Goal: Transaction & Acquisition: Book appointment/travel/reservation

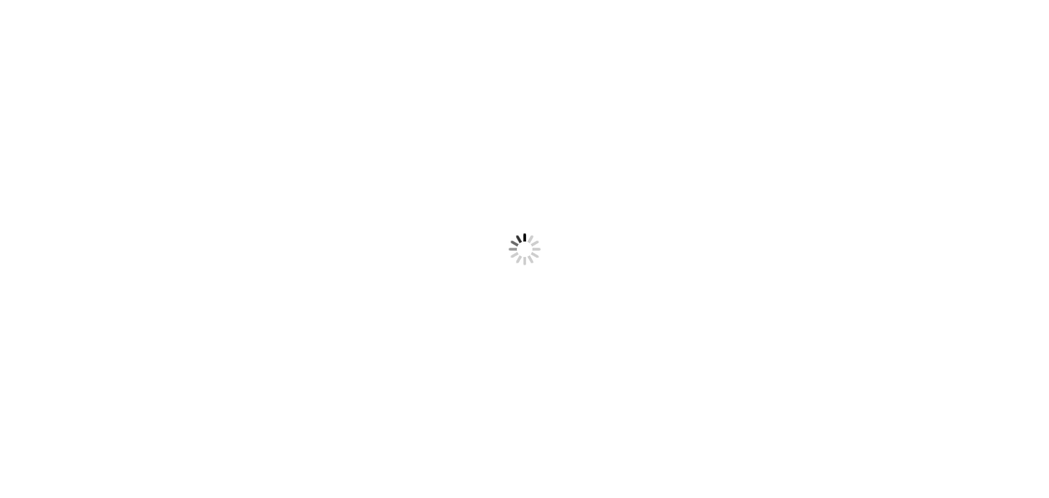
click at [1005, 36] on div at bounding box center [524, 249] width 1049 height 498
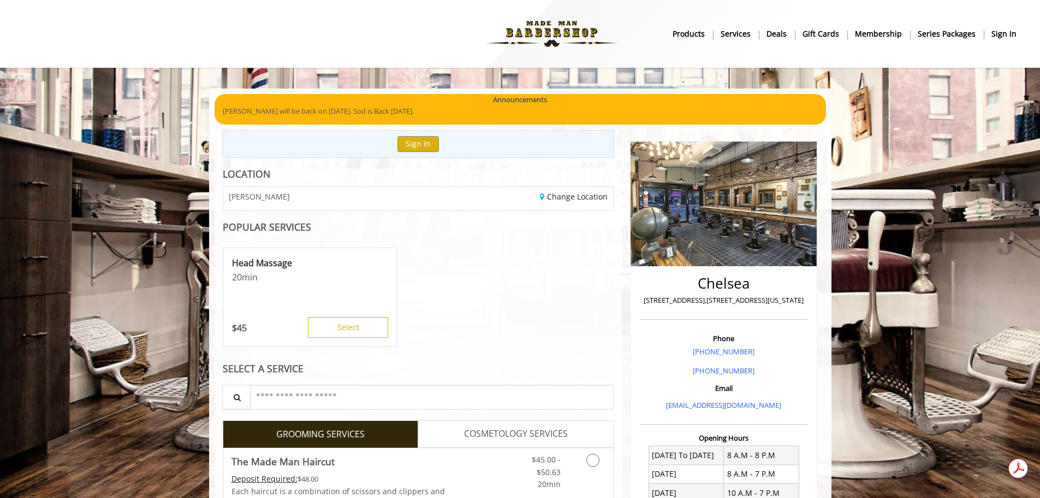
click at [1005, 33] on b "sign in" at bounding box center [1004, 34] width 25 height 12
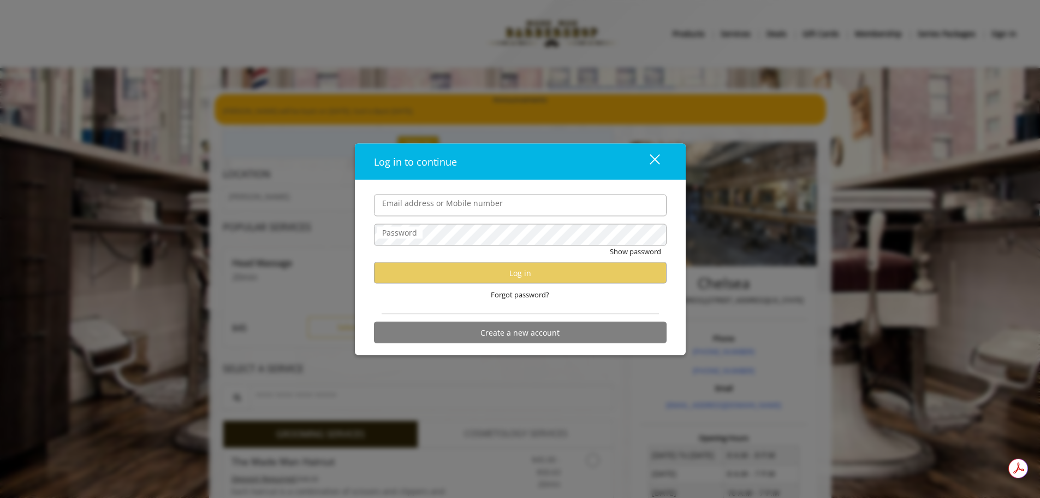
type input "**********"
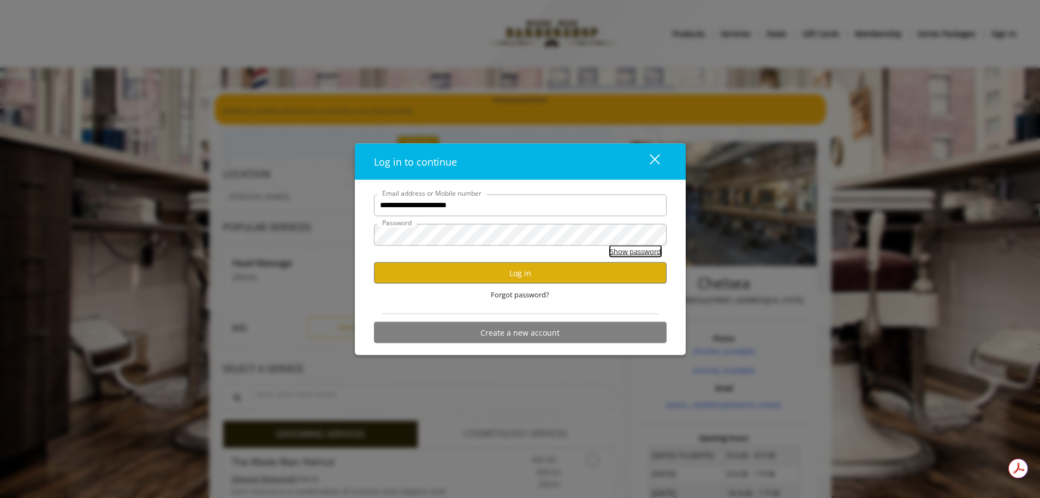
click at [635, 253] on button "Show password" at bounding box center [635, 250] width 51 height 11
click at [510, 265] on button "Log in" at bounding box center [520, 272] width 293 height 21
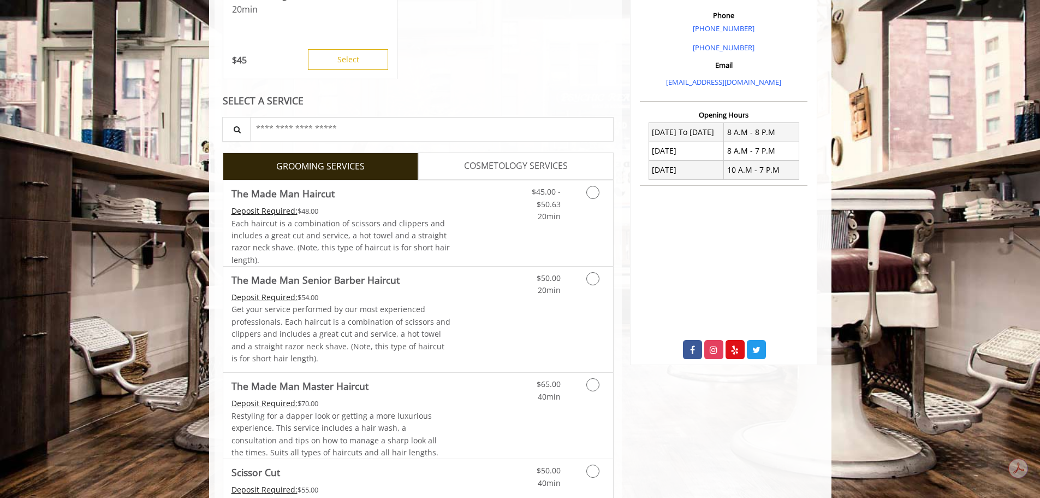
scroll to position [437, 0]
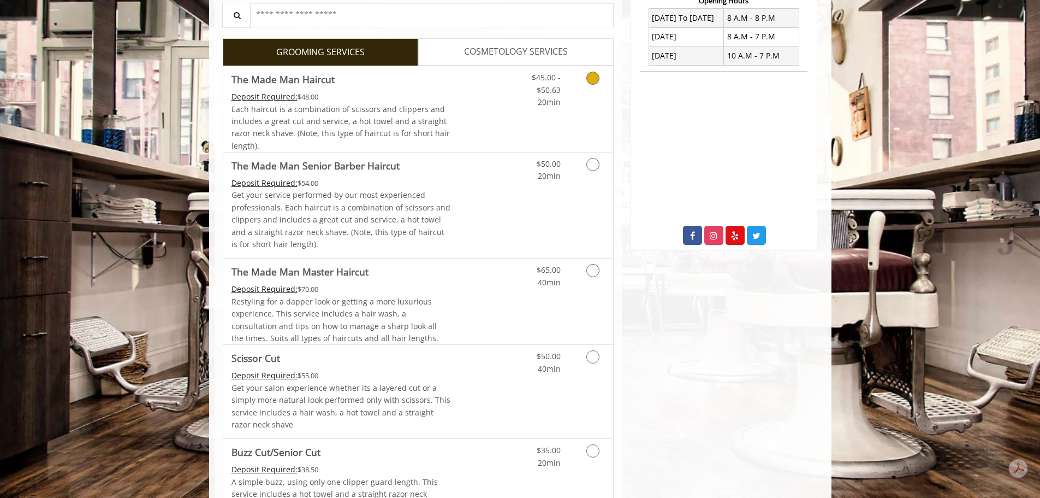
click at [382, 89] on link "The Made Man Haircut Deposit Required: $48.00 Each haircut is a combination of …" at bounding box center [342, 109] width 220 height 86
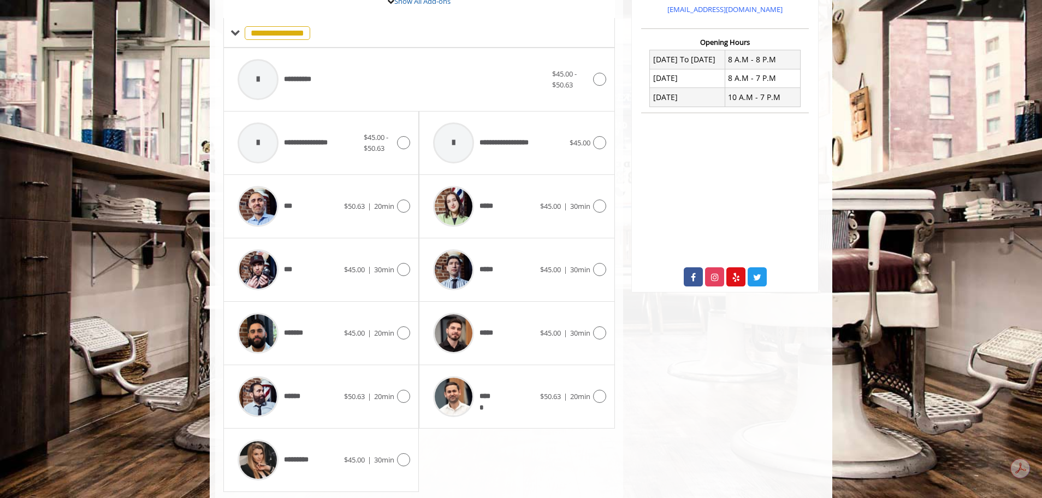
scroll to position [400, 0]
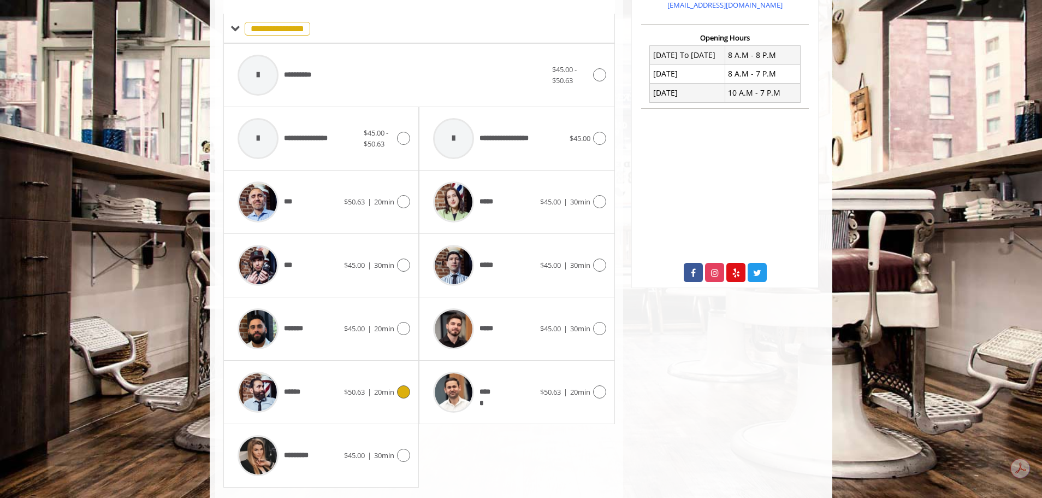
click at [345, 385] on div "$50.63 | 20min" at bounding box center [377, 391] width 66 height 13
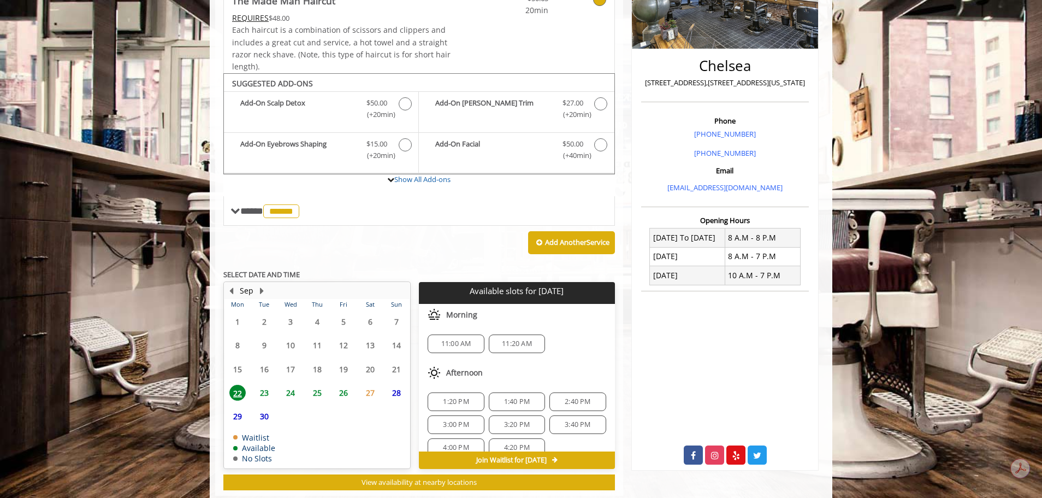
scroll to position [243, 0]
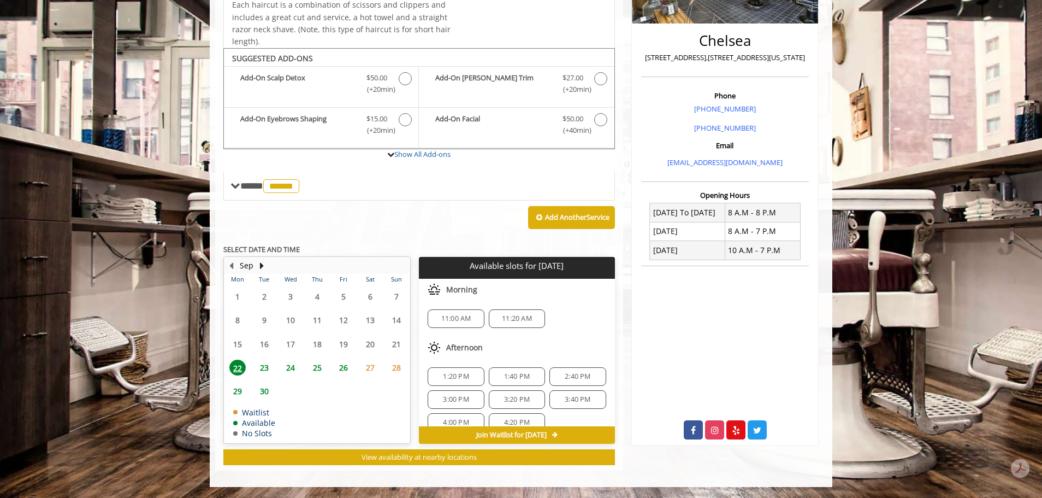
click at [296, 368] on span "24" at bounding box center [290, 367] width 16 height 16
click at [466, 385] on span "6:20 PM" at bounding box center [456, 385] width 26 height 9
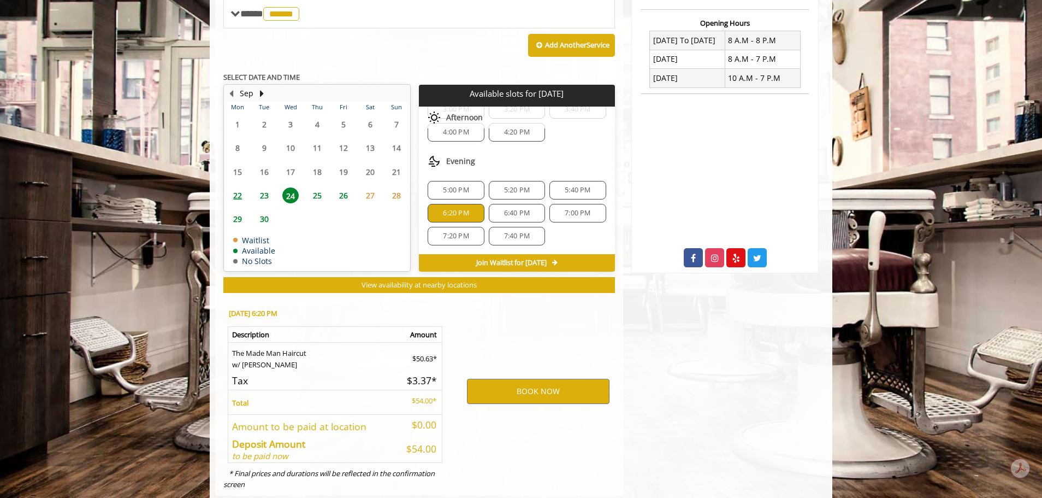
scroll to position [440, 0]
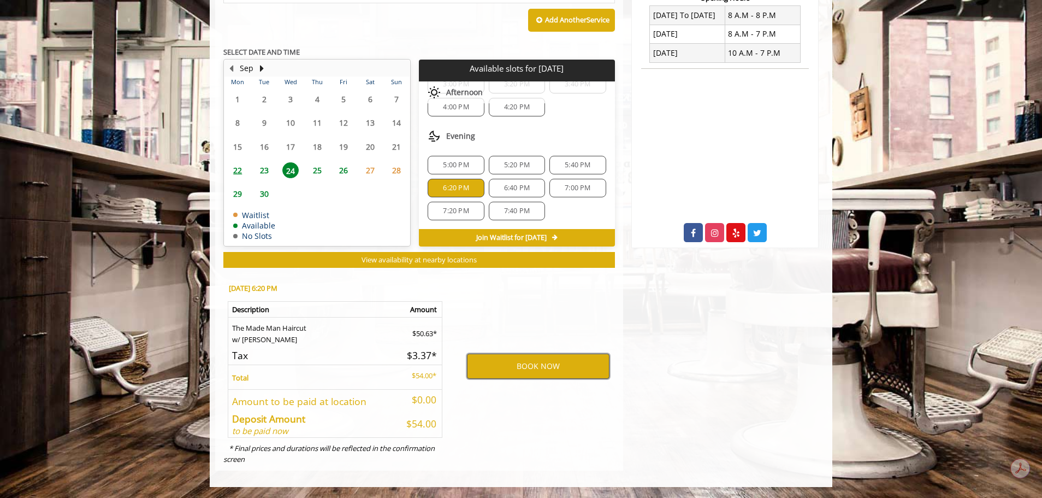
click at [502, 363] on button "BOOK NOW" at bounding box center [538, 365] width 143 height 25
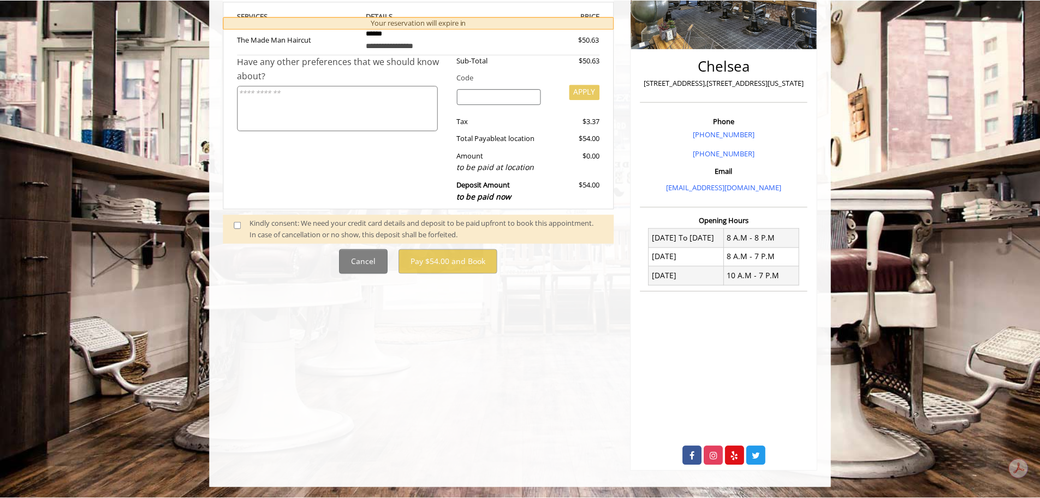
scroll to position [0, 0]
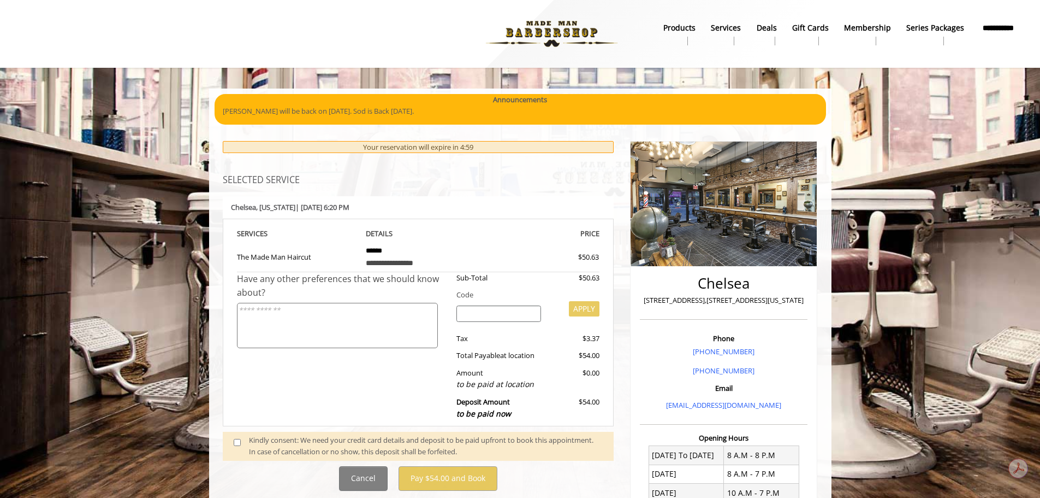
click at [289, 435] on div "Kindly consent: We need your credit card details and deposit to be paid upfront…" at bounding box center [426, 445] width 354 height 23
click at [243, 445] on span at bounding box center [242, 445] width 32 height 23
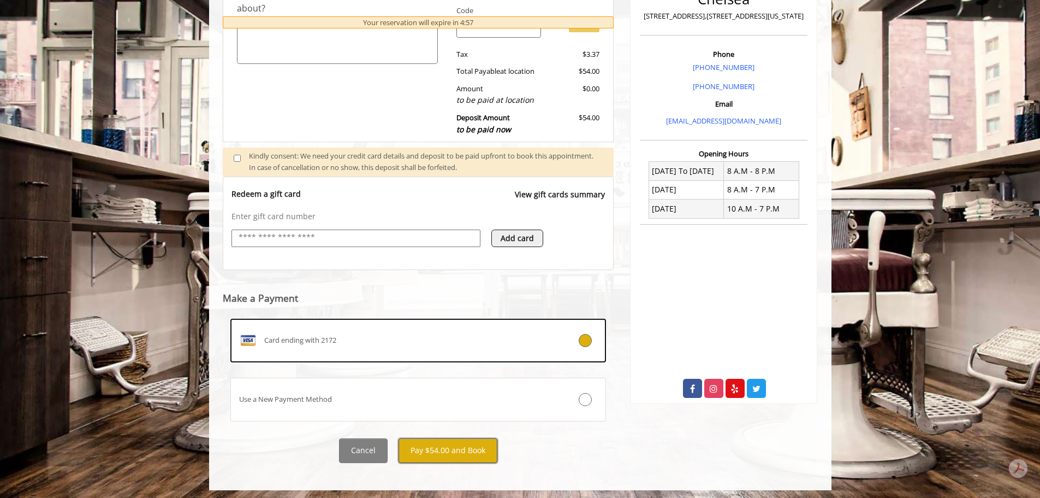
click at [470, 446] on button "Pay $54.00 and Book" at bounding box center [448, 450] width 99 height 25
